Goal: Check status

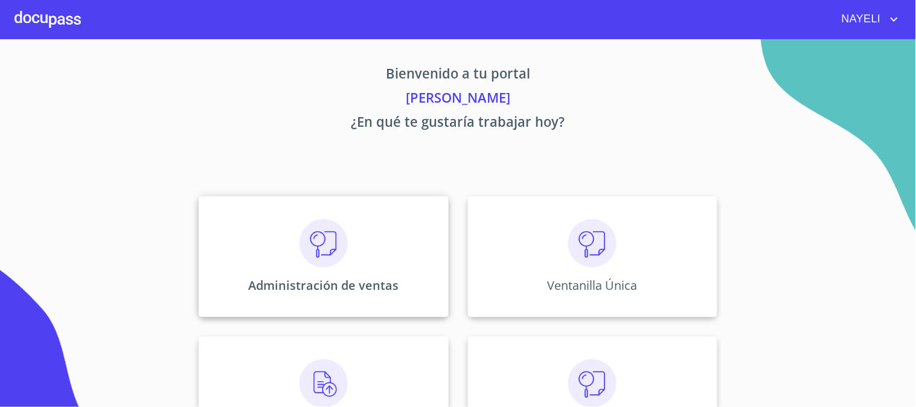
click at [321, 243] on img at bounding box center [324, 243] width 48 height 48
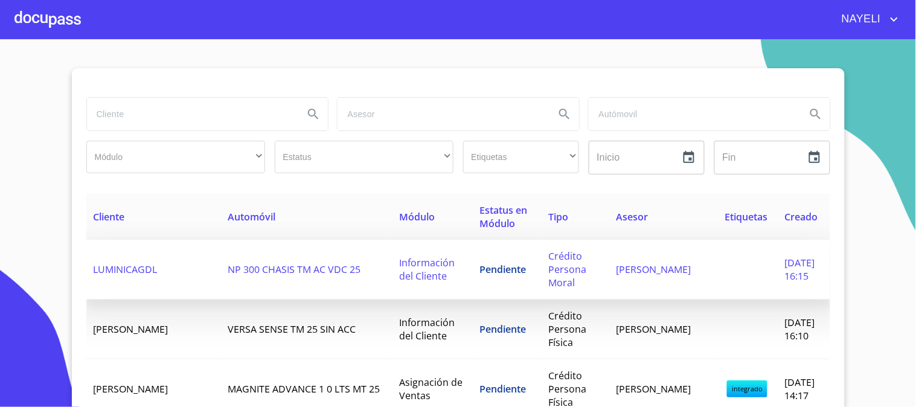
click at [115, 258] on td "LUMINICAGDL" at bounding box center [153, 270] width 135 height 60
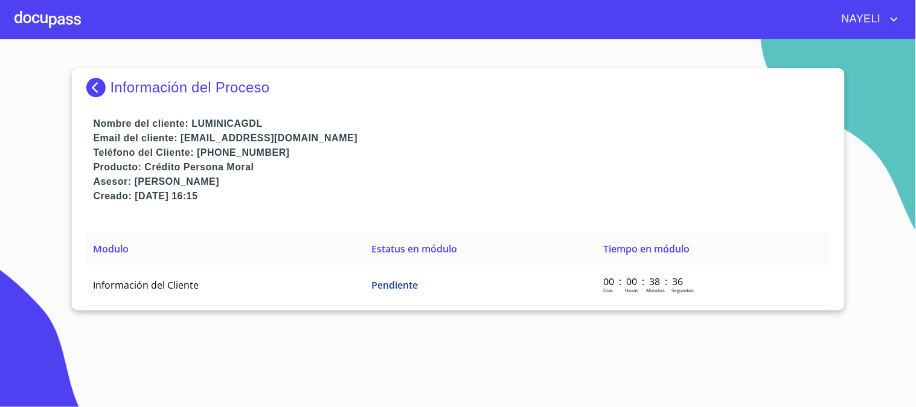
click at [87, 93] on img at bounding box center [98, 87] width 24 height 19
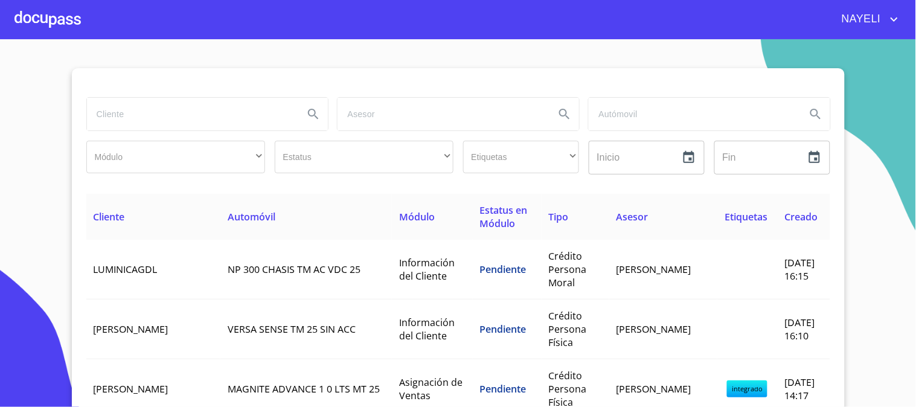
click at [149, 109] on input "search" at bounding box center [191, 114] width 208 height 33
type input "O"
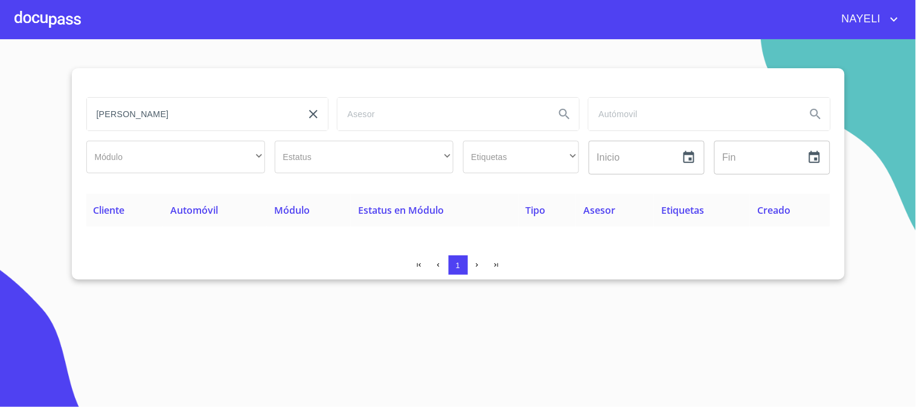
click at [179, 112] on input "[PERSON_NAME]" at bounding box center [191, 114] width 208 height 33
click at [199, 116] on input "[PERSON_NAME]" at bounding box center [191, 114] width 208 height 33
type input "[PERSON_NAME]"
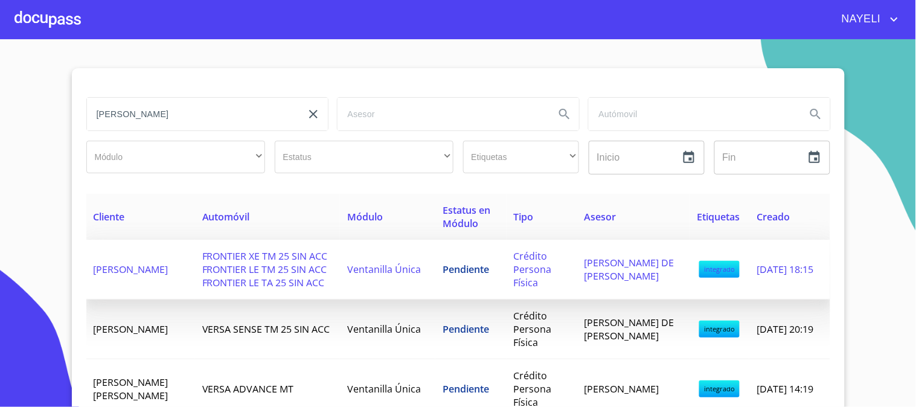
click at [237, 264] on span "FRONTIER XE TM 25 SIN ACC FRONTIER LE TM 25 SIN ACC FRONTIER LE TA 25 SIN ACC" at bounding box center [265, 270] width 126 height 40
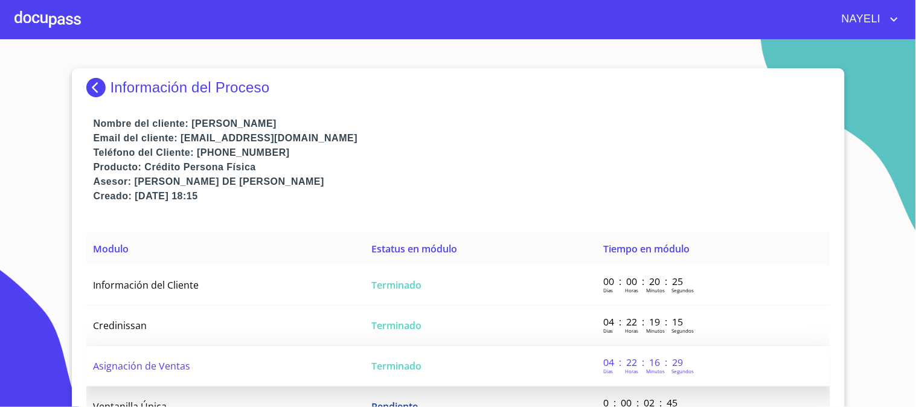
scroll to position [19, 0]
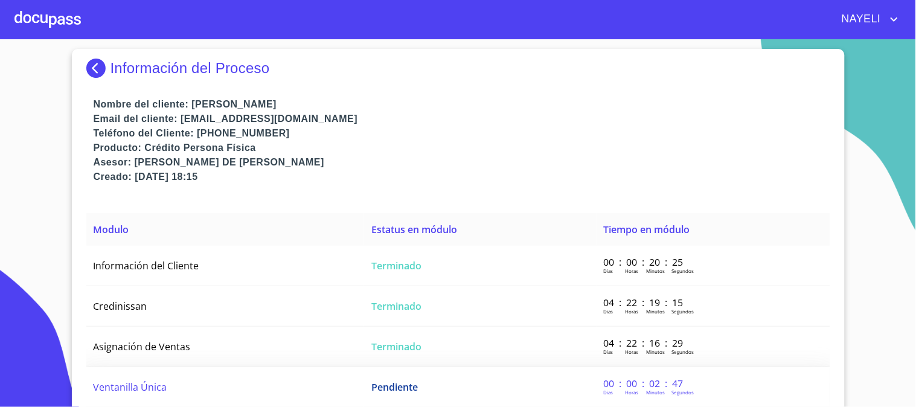
click at [167, 389] on td "Ventanilla Única" at bounding box center [225, 387] width 279 height 40
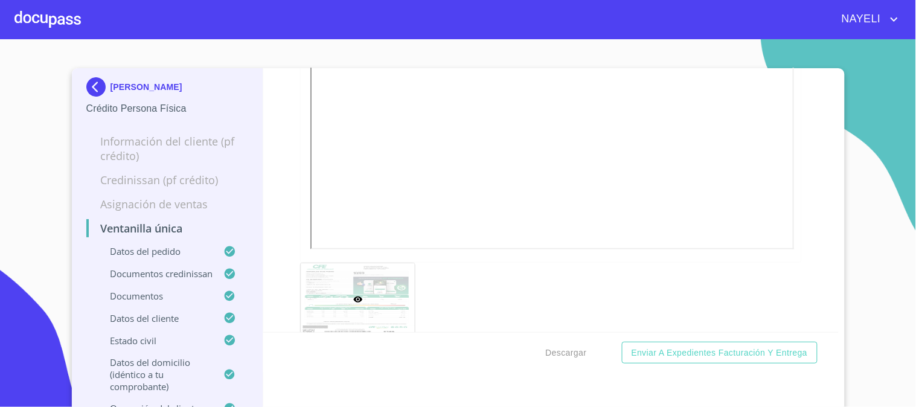
scroll to position [1342, 0]
click at [794, 179] on div "Ventanilla única Datos del pedido Marca   * Nissan ​ Año   * 2025 ​ Color   * N…" at bounding box center [551, 200] width 576 height 264
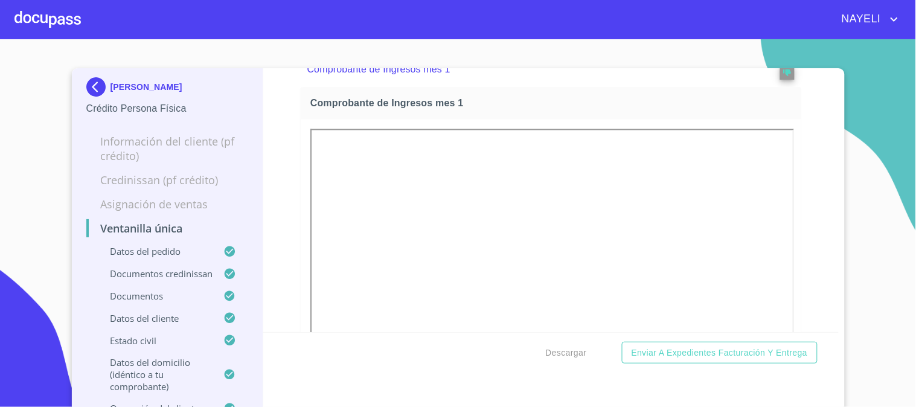
scroll to position [1803, 0]
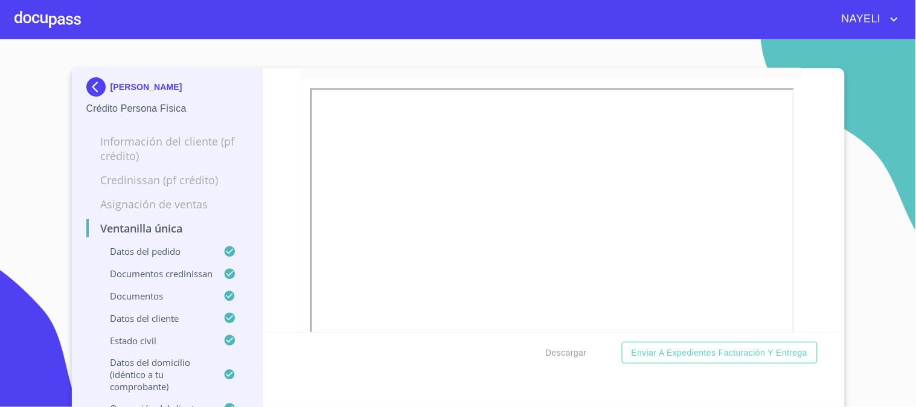
click at [782, 231] on div at bounding box center [551, 252] width 501 height 347
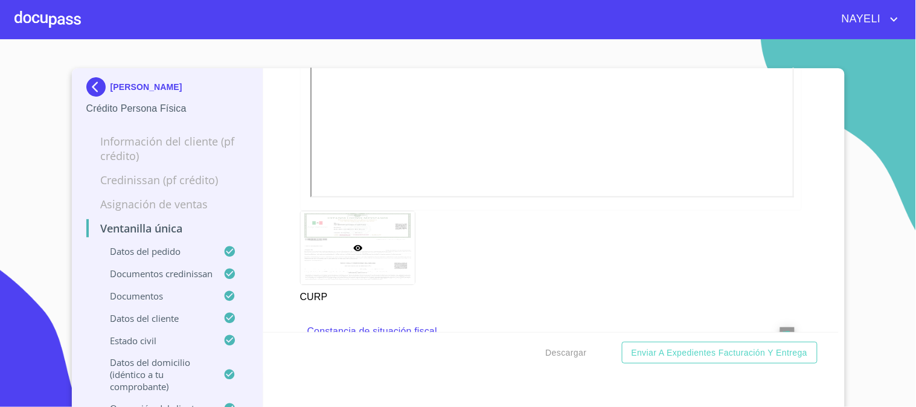
scroll to position [3503, 0]
click at [794, 175] on div "Ventanilla única Datos del pedido Marca   * Nissan ​ Año   * 2025 ​ Color   * N…" at bounding box center [551, 200] width 576 height 264
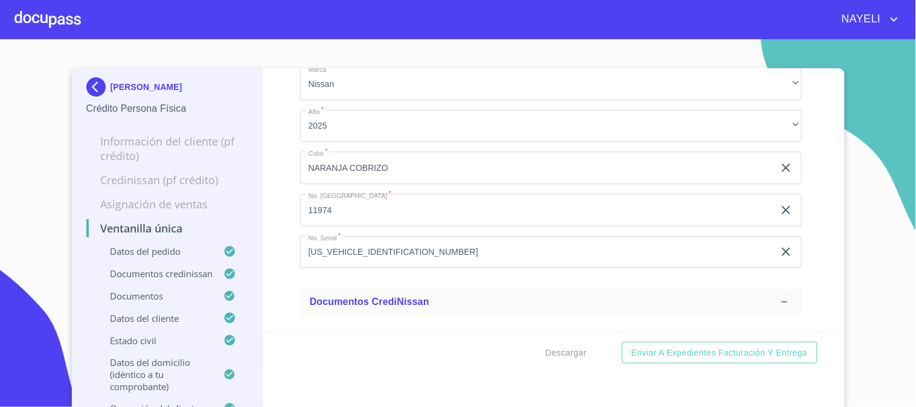
scroll to position [0, 0]
